Goal: Task Accomplishment & Management: Use online tool/utility

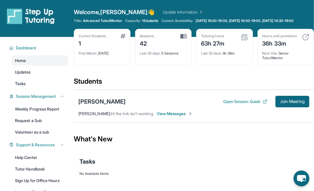
click at [163, 12] on link "Update Information" at bounding box center [183, 12] width 40 height 6
click at [93, 105] on div "[PERSON_NAME]" at bounding box center [101, 101] width 47 height 8
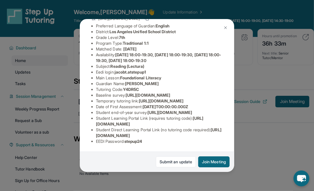
scroll to position [101, 0]
click at [224, 26] on img at bounding box center [225, 27] width 5 height 5
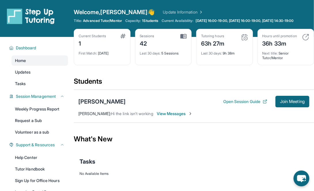
click at [183, 116] on span "View Messages" at bounding box center [175, 114] width 36 height 6
click at [182, 116] on span "View Messages" at bounding box center [175, 114] width 36 height 6
click at [175, 116] on span "View Messages" at bounding box center [175, 114] width 36 height 6
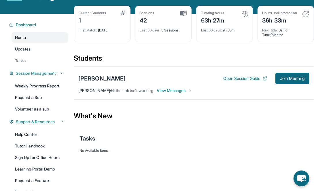
scroll to position [17, 0]
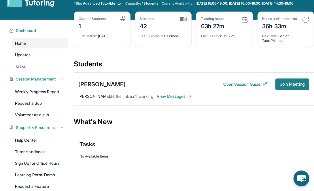
click at [241, 86] on span "Join Meeting" at bounding box center [292, 83] width 25 height 3
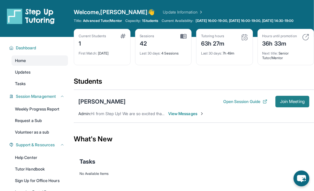
click at [287, 102] on button "Join Meeting" at bounding box center [293, 102] width 34 height 12
